Goal: Navigation & Orientation: Find specific page/section

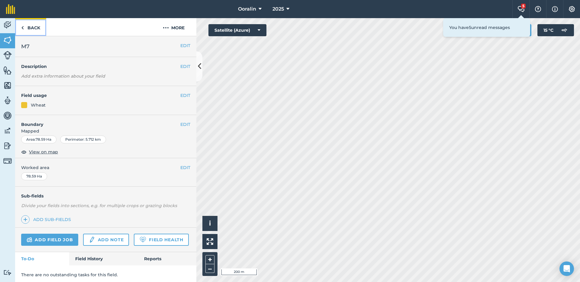
click at [43, 30] on link "Back" at bounding box center [30, 27] width 31 height 18
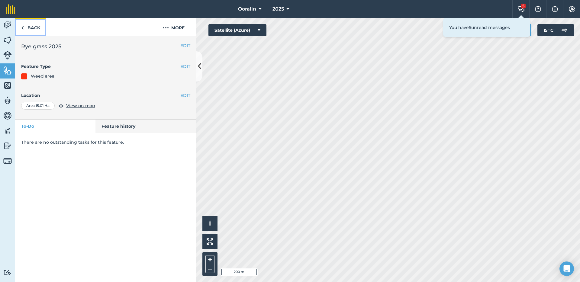
click at [43, 30] on link "Back" at bounding box center [30, 27] width 31 height 18
